Goal: Transaction & Acquisition: Download file/media

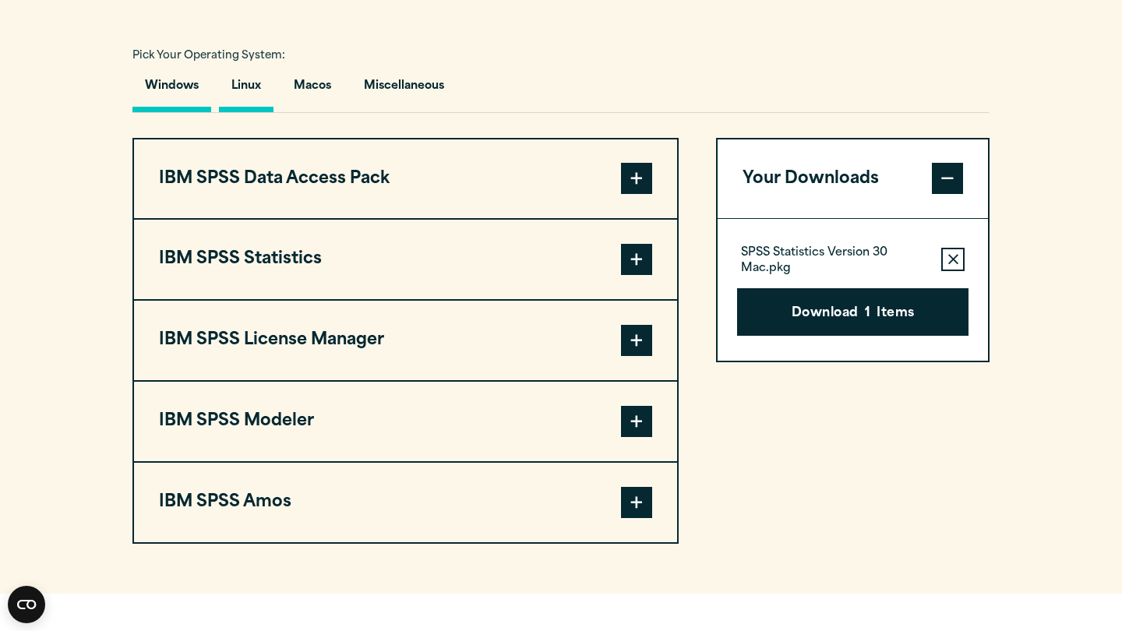
scroll to position [1177, 0]
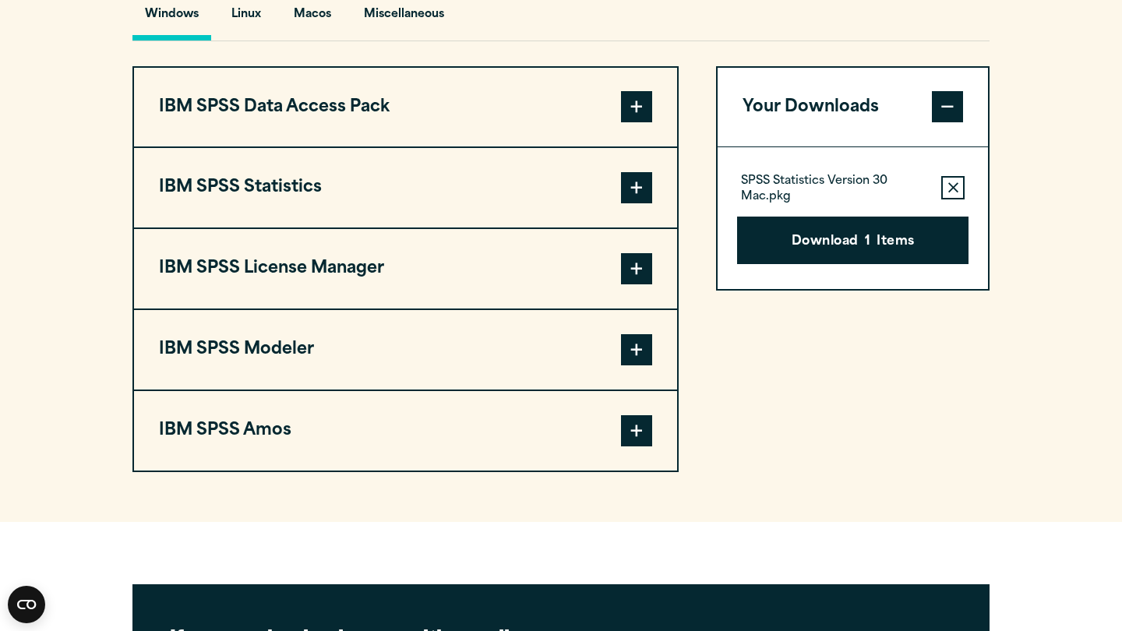
click at [641, 203] on span at bounding box center [636, 187] width 31 height 31
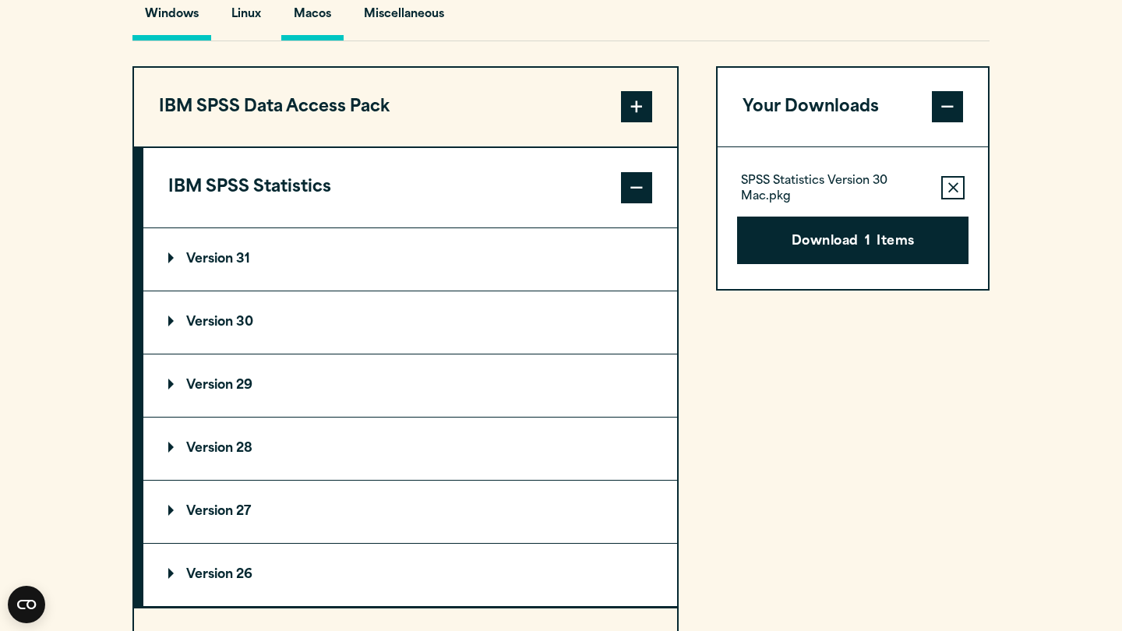
click at [325, 41] on button "Macos" at bounding box center [312, 18] width 62 height 44
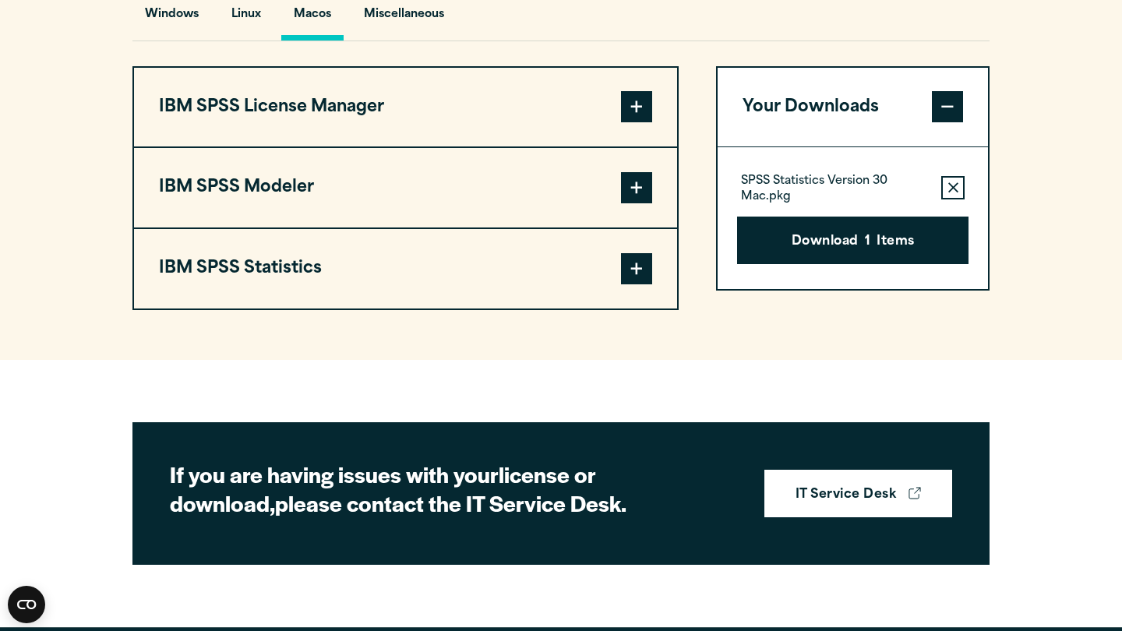
click at [371, 309] on button "IBM SPSS Statistics" at bounding box center [405, 268] width 543 height 79
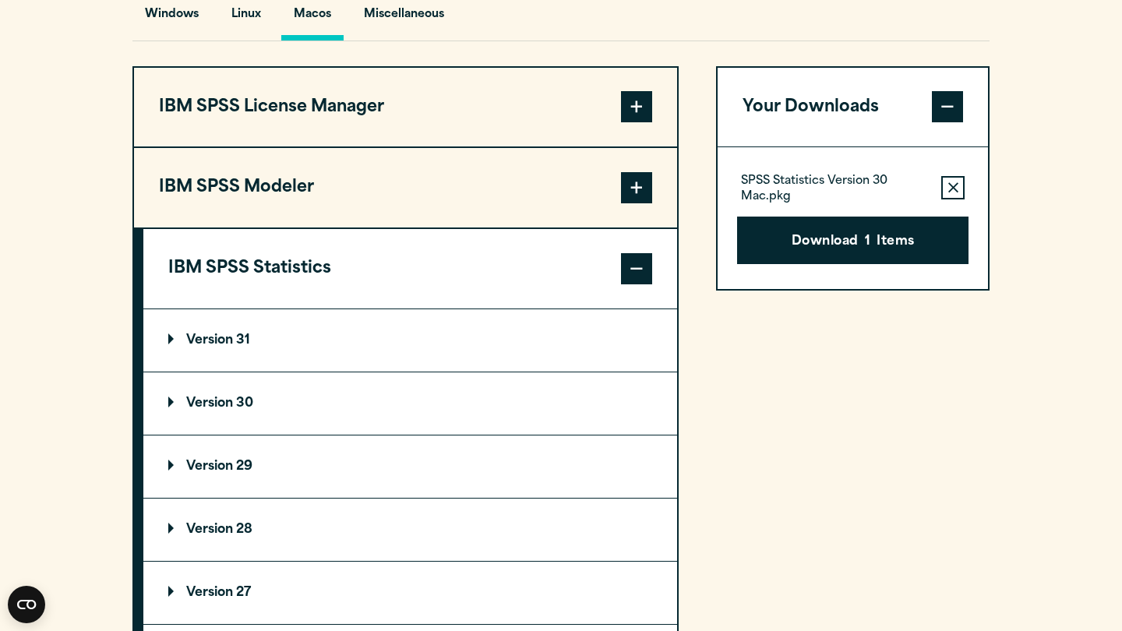
click at [237, 410] on p "Version 30" at bounding box center [210, 403] width 85 height 12
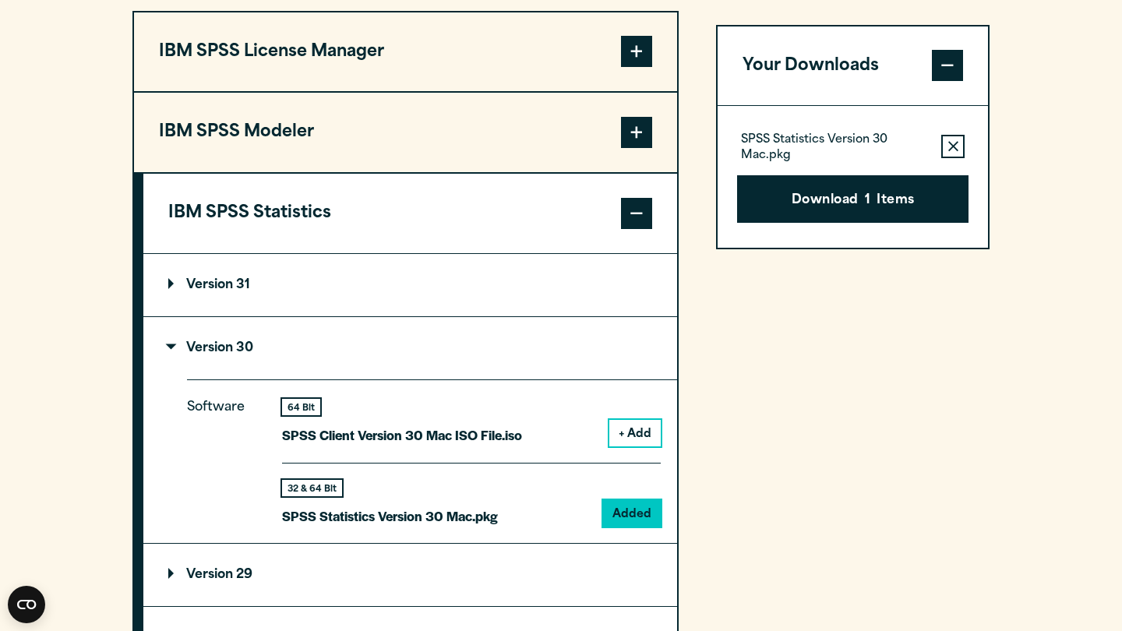
scroll to position [1238, 0]
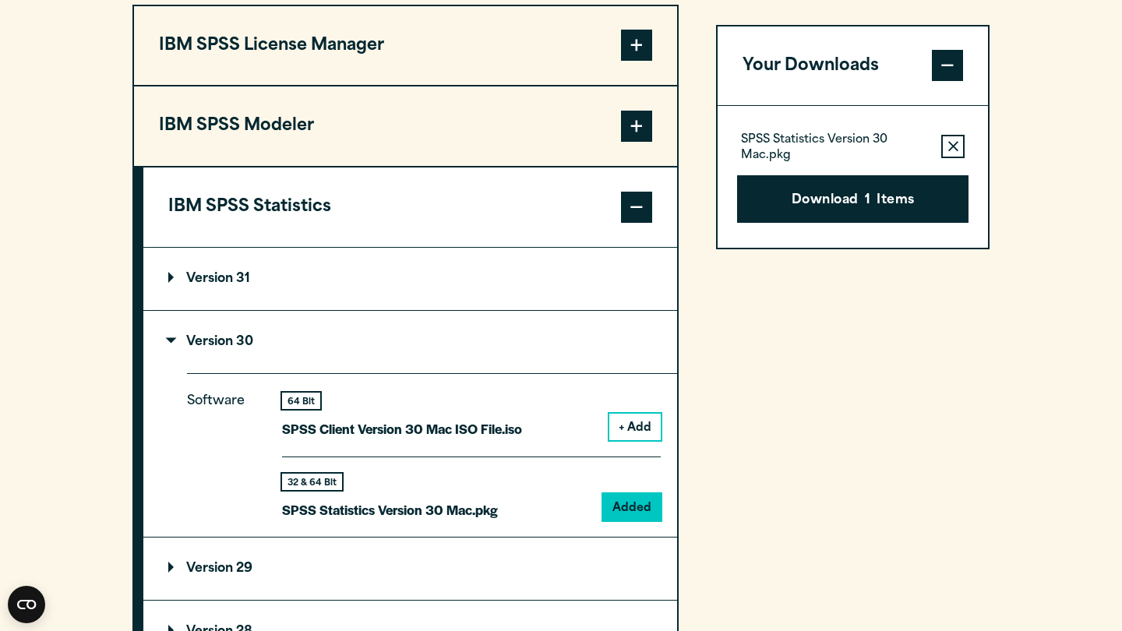
click at [630, 440] on button "+ Add" at bounding box center [634, 427] width 51 height 26
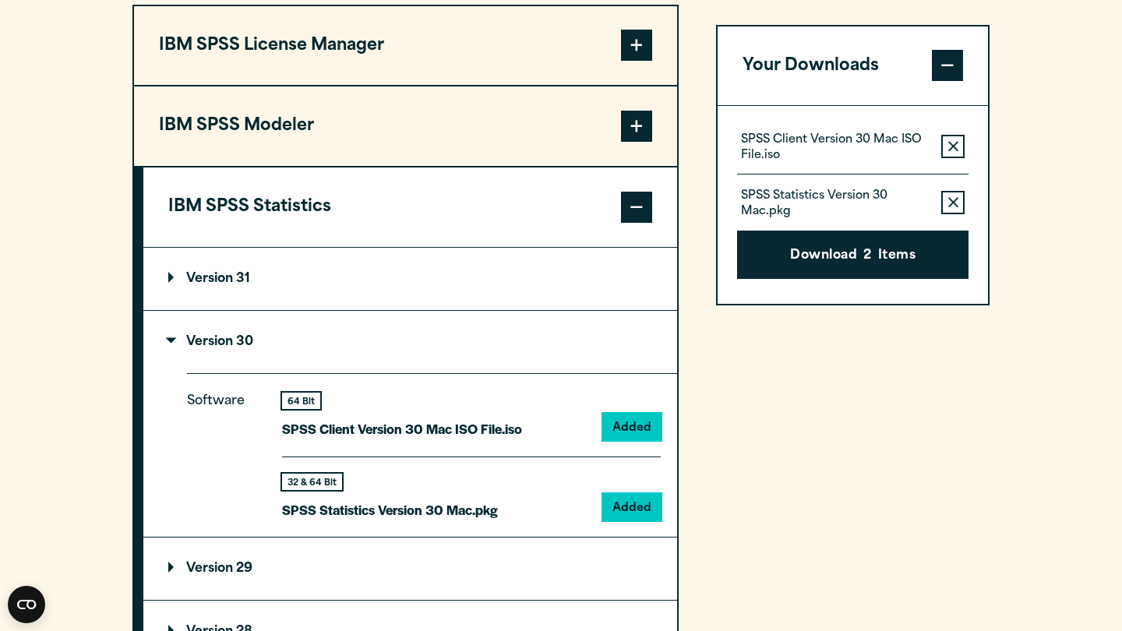
click at [957, 209] on icon "button" at bounding box center [953, 203] width 10 height 11
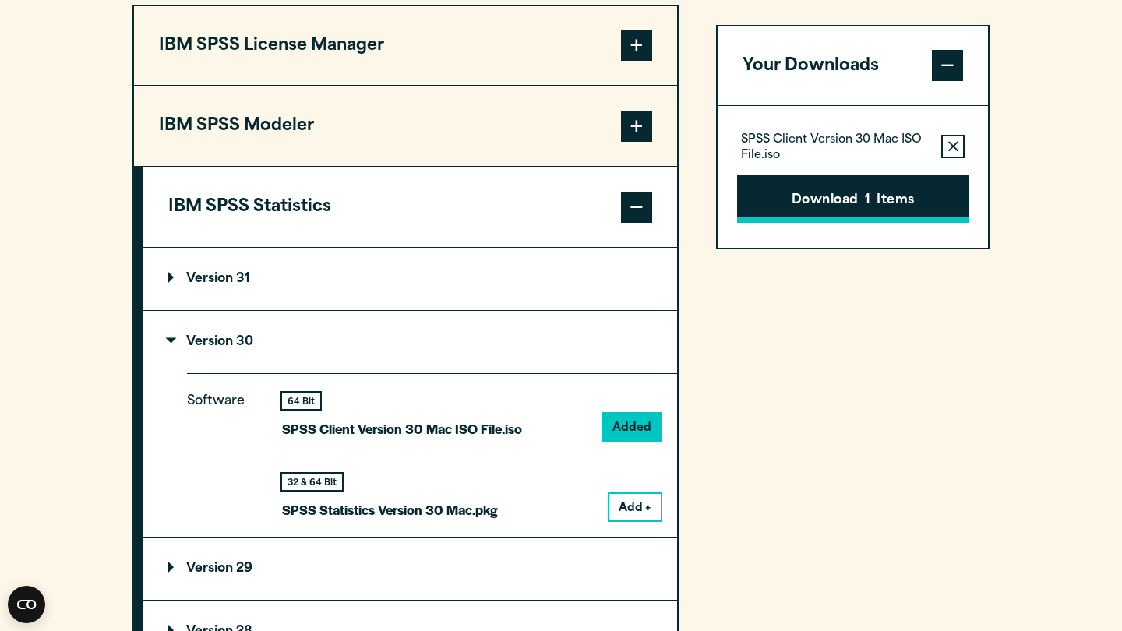
click at [923, 217] on button "Download 1 Items" at bounding box center [852, 199] width 231 height 48
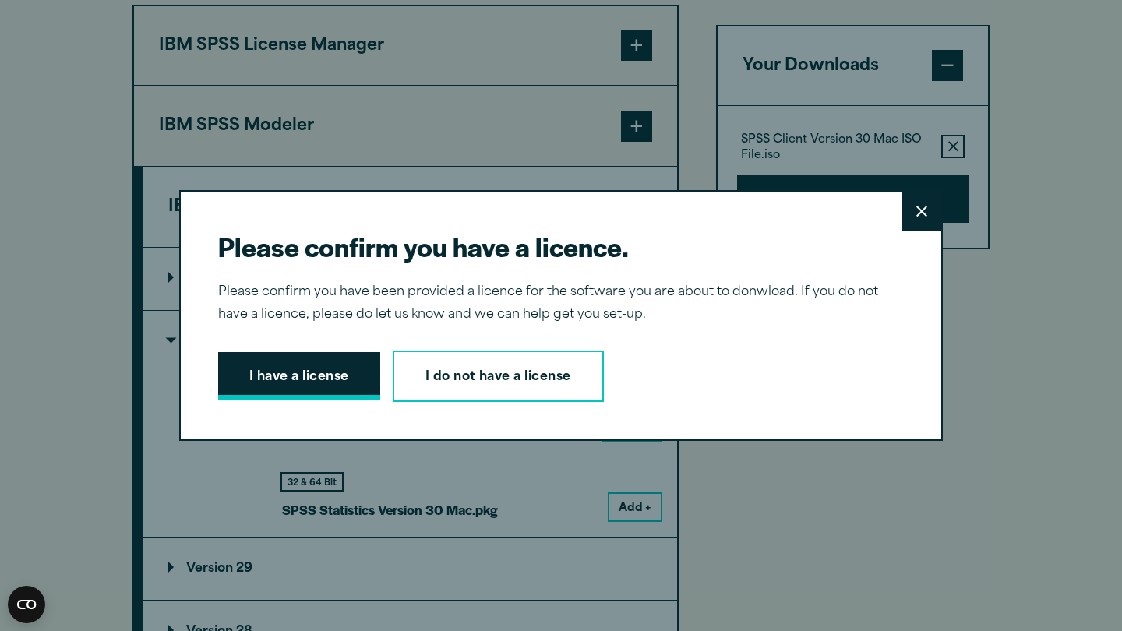
click at [323, 382] on button "I have a license" at bounding box center [299, 376] width 162 height 48
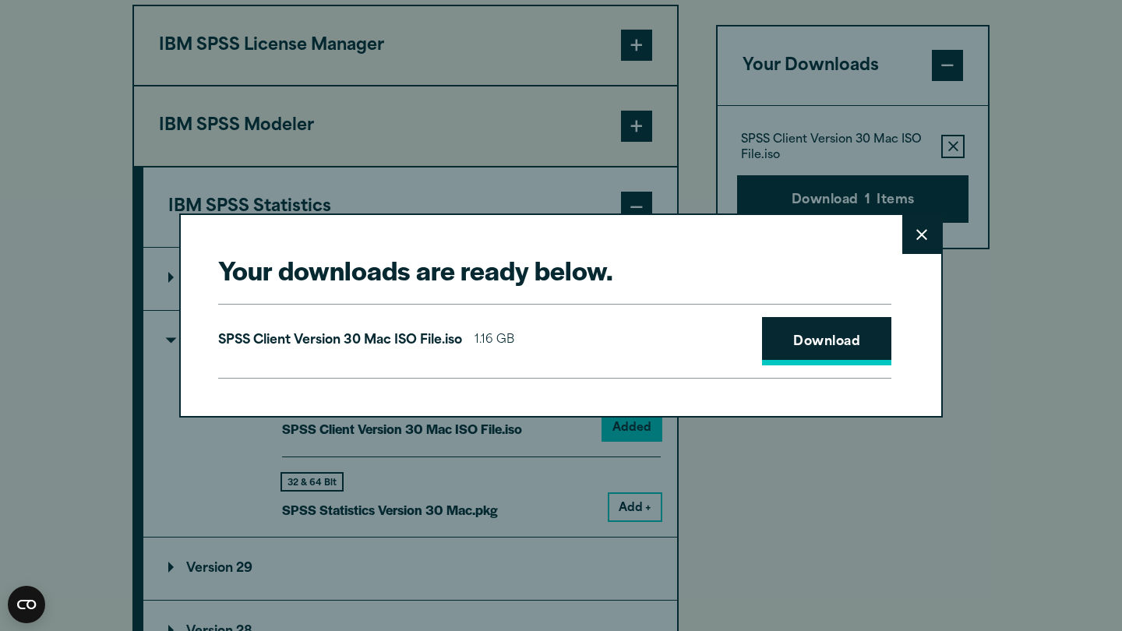
click at [839, 348] on link "Download" at bounding box center [826, 341] width 129 height 48
click at [934, 235] on button "Close" at bounding box center [921, 234] width 39 height 39
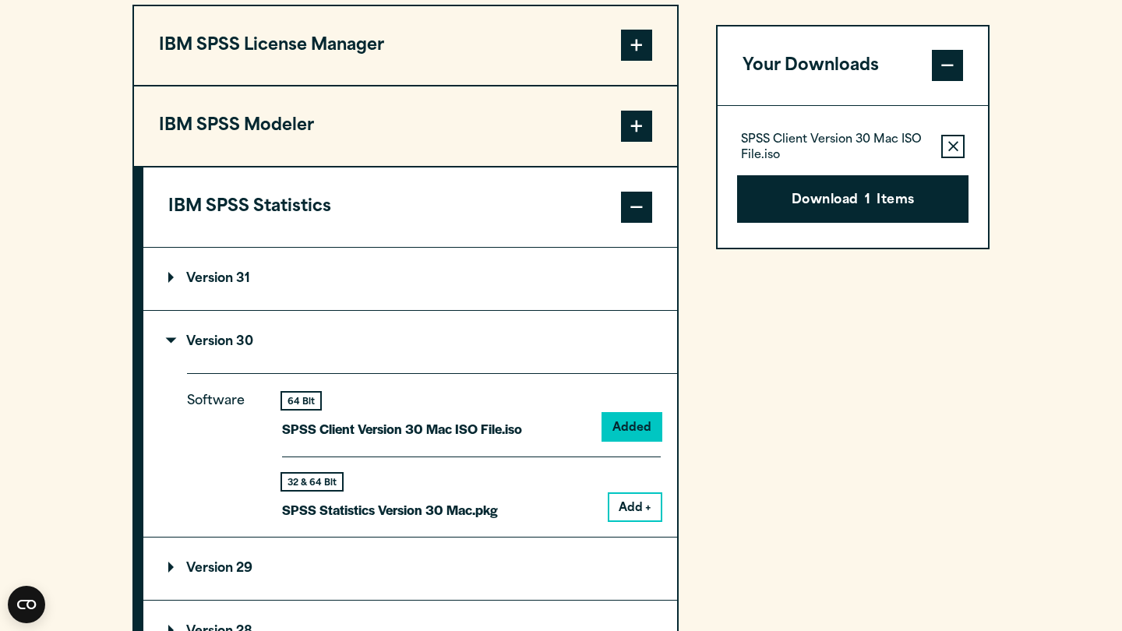
click at [854, 435] on div "Your Downloads SPSS Client Version 30 Mac ISO File.iso Remove this item from yo…" at bounding box center [853, 399] width 274 height 788
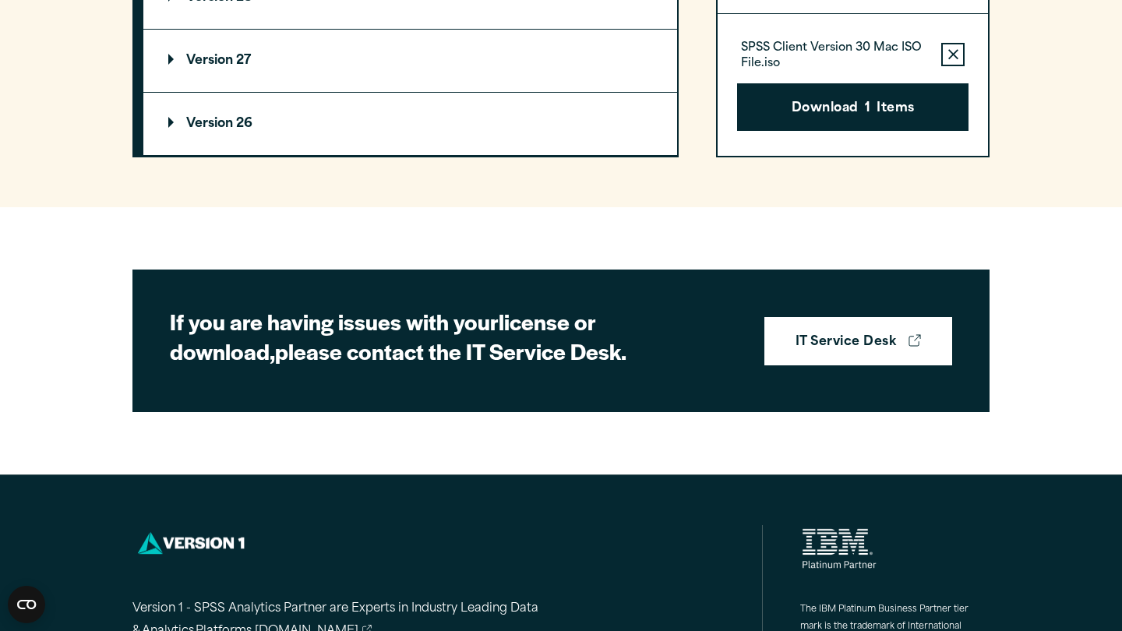
scroll to position [1885, 0]
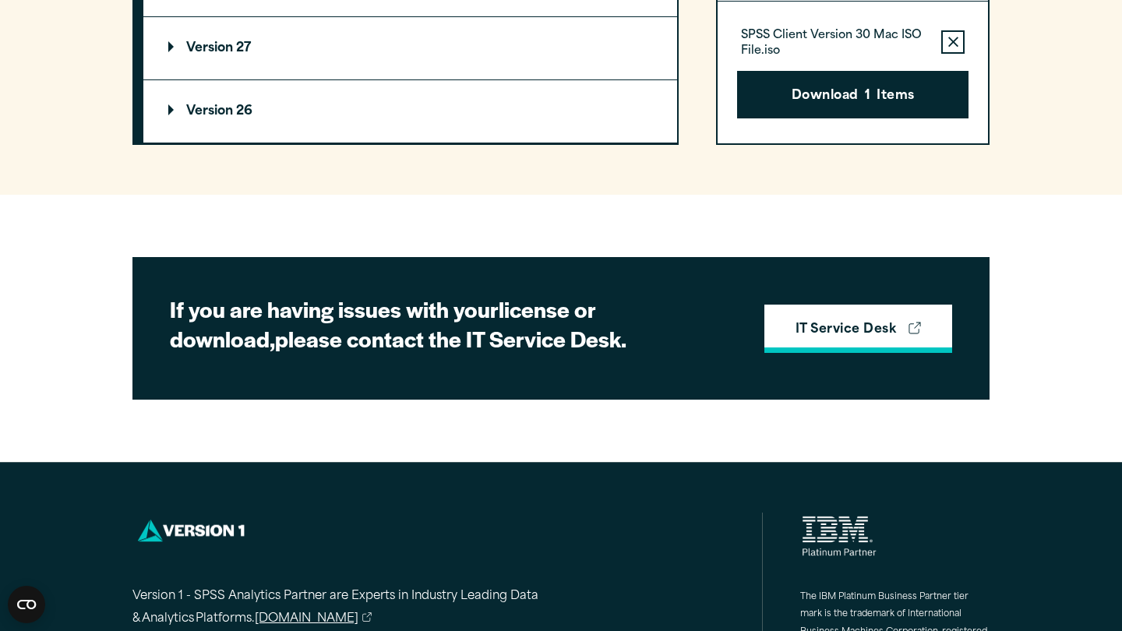
click at [917, 334] on icon at bounding box center [915, 328] width 12 height 12
